Goal: Find specific page/section: Find specific page/section

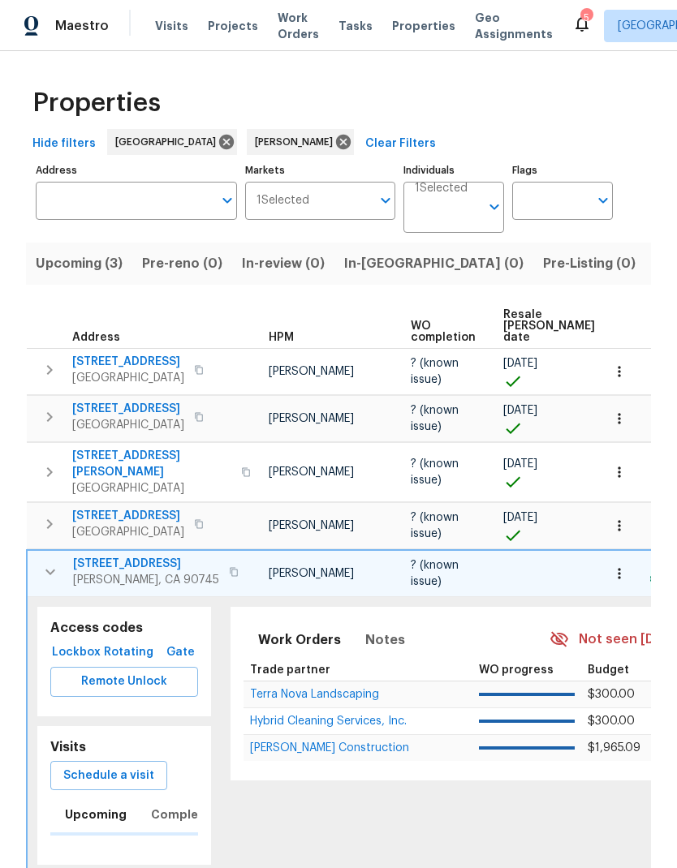
scroll to position [0, 107]
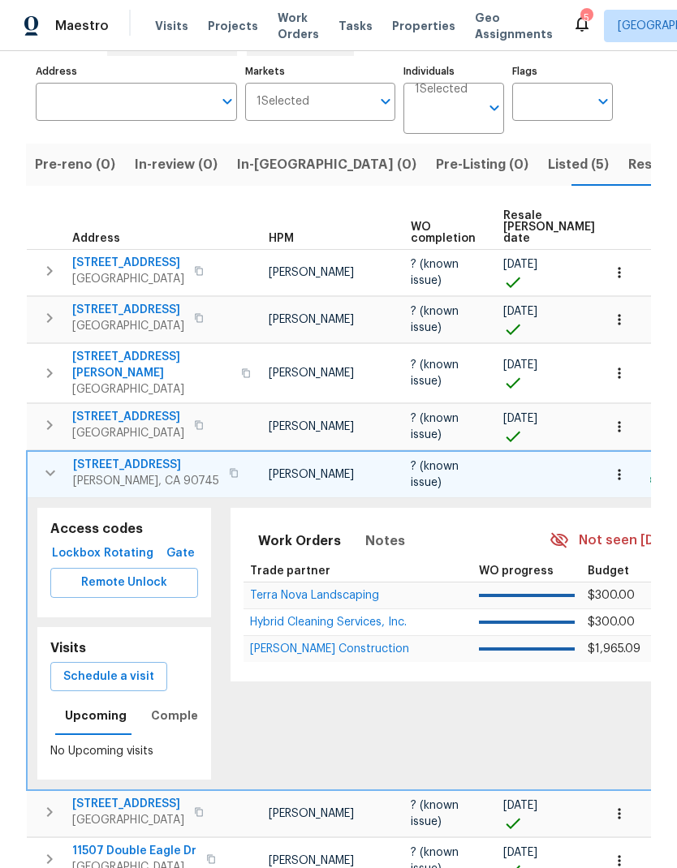
click at [73, 543] on span "Lockbox" at bounding box center [76, 553] width 39 height 20
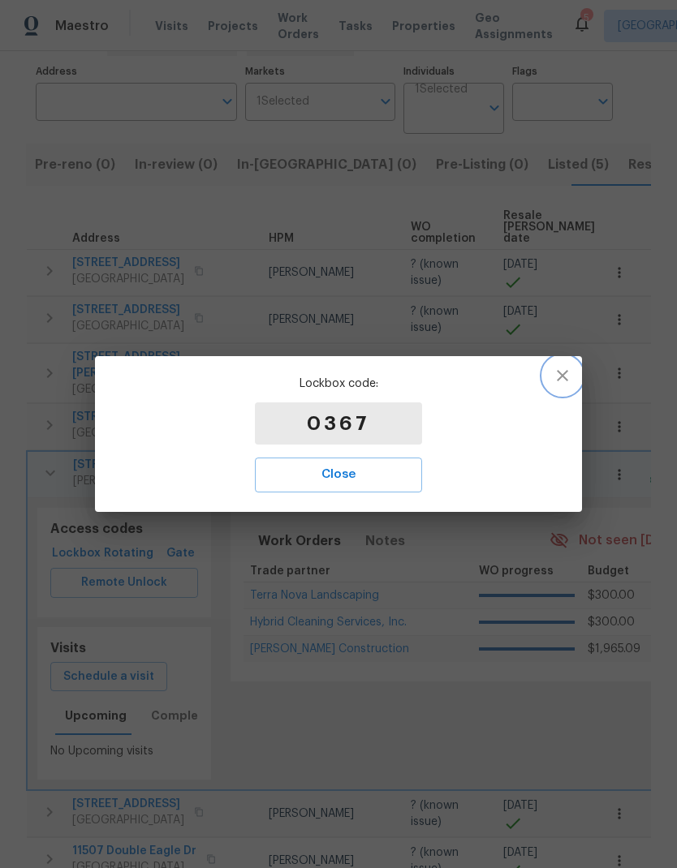
click at [554, 377] on icon "button" at bounding box center [561, 375] width 19 height 19
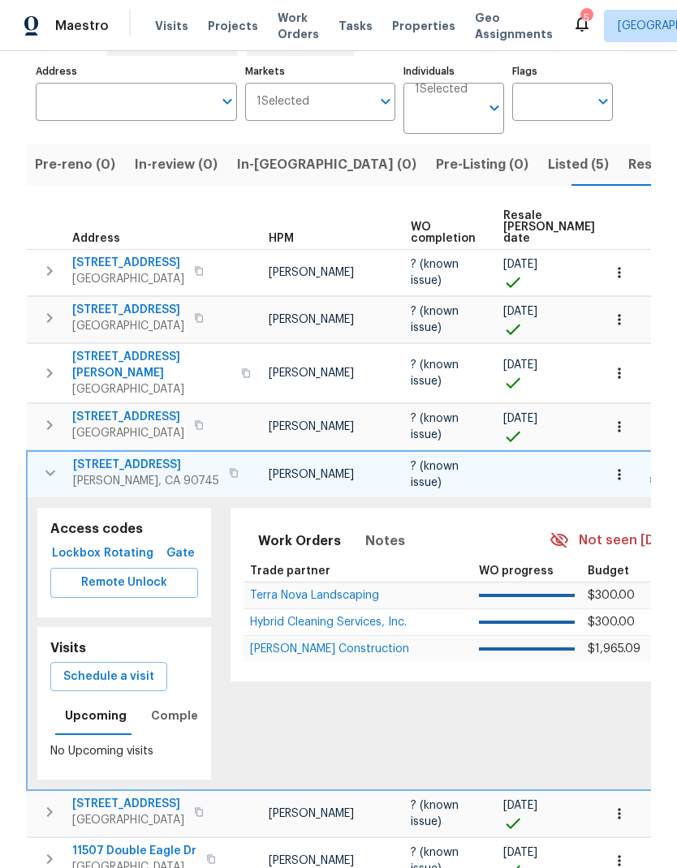
click at [46, 468] on icon "button" at bounding box center [50, 472] width 19 height 19
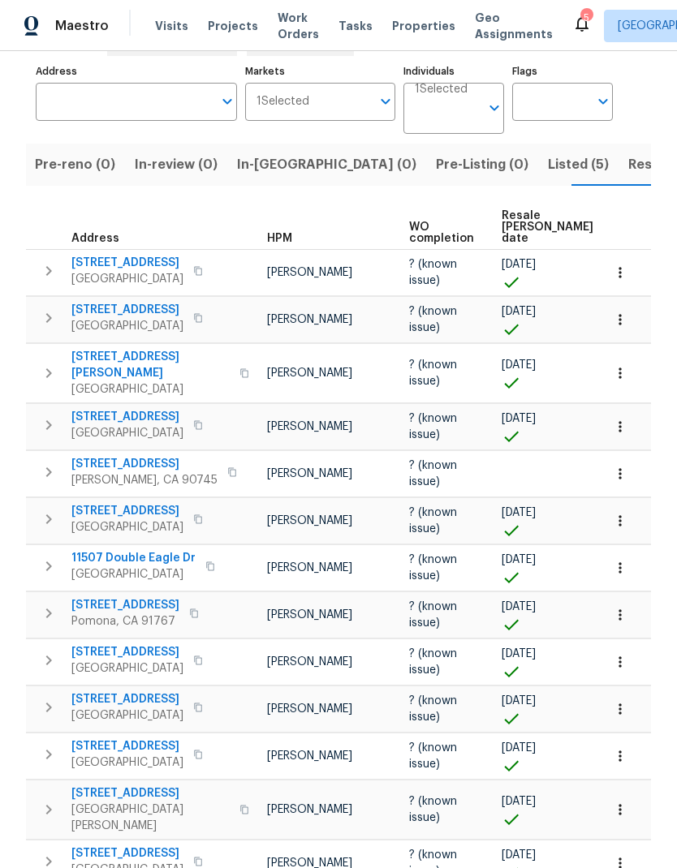
click at [75, 169] on span "Pre-reno (0)" at bounding box center [75, 164] width 80 height 23
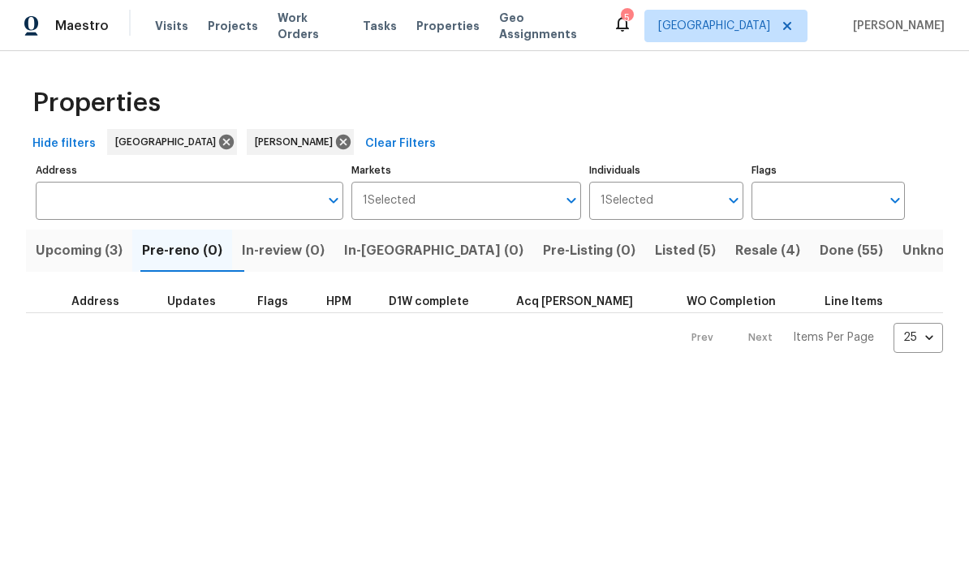
click at [104, 255] on span "Upcoming (3)" at bounding box center [79, 250] width 87 height 23
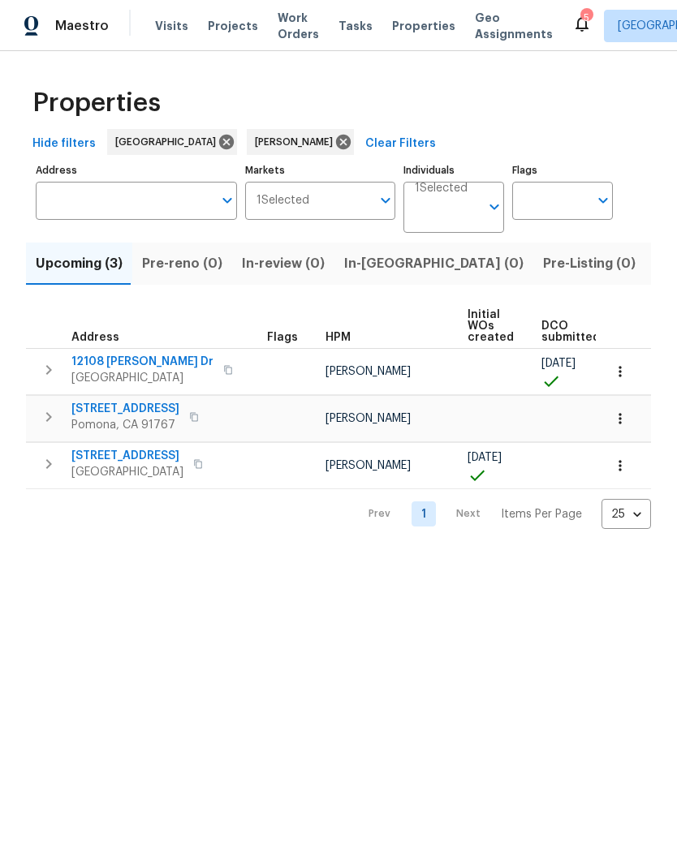
click at [117, 363] on span "12108 Muriel Dr" at bounding box center [142, 362] width 142 height 16
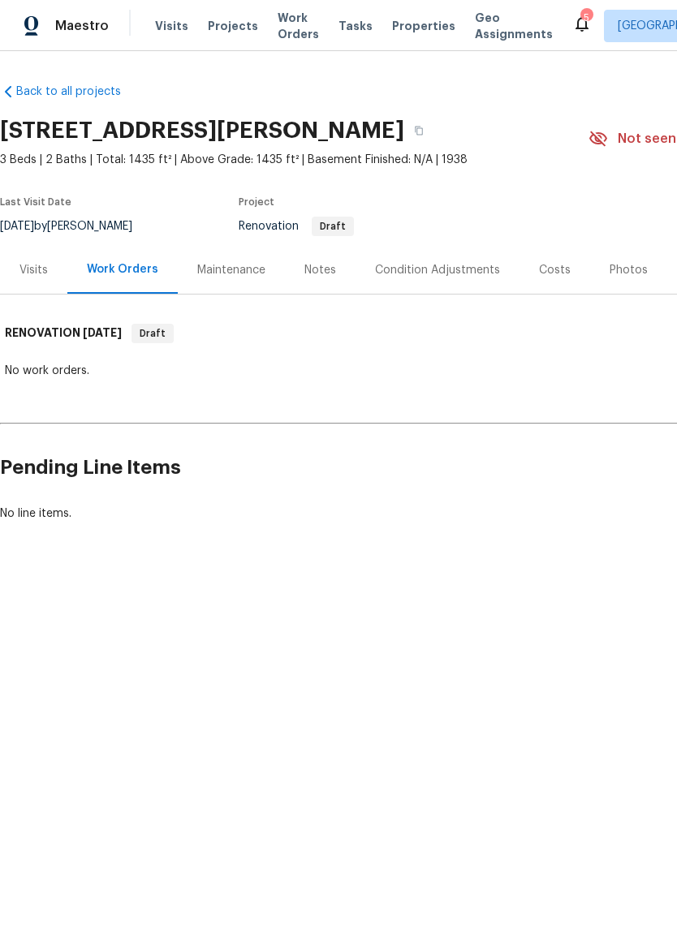
click at [43, 271] on div "Visits" at bounding box center [33, 270] width 28 height 16
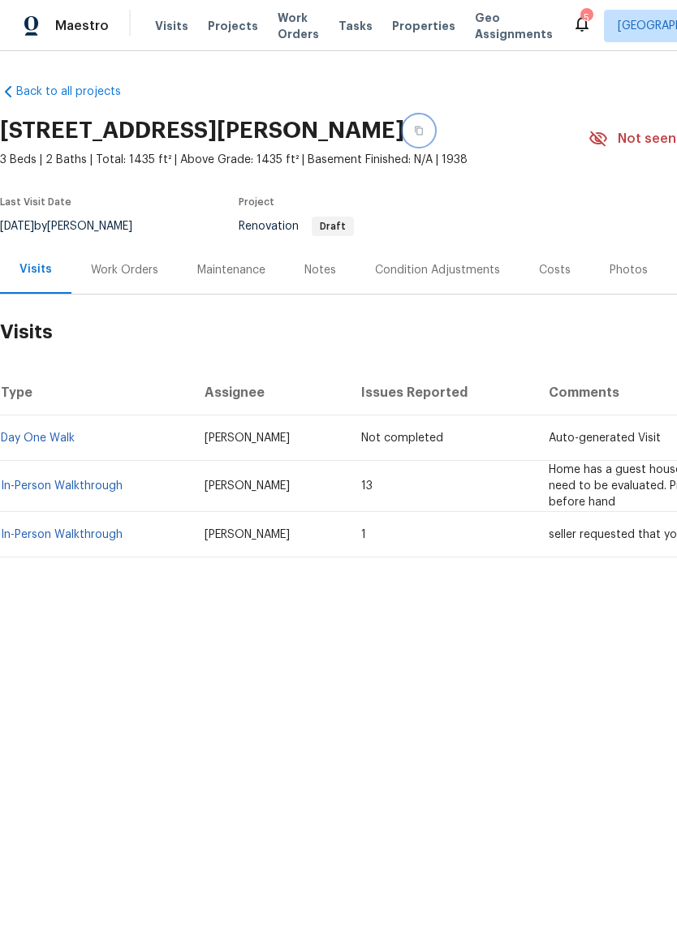
click at [417, 131] on icon "button" at bounding box center [419, 131] width 10 height 10
